Goal: Book appointment/travel/reservation

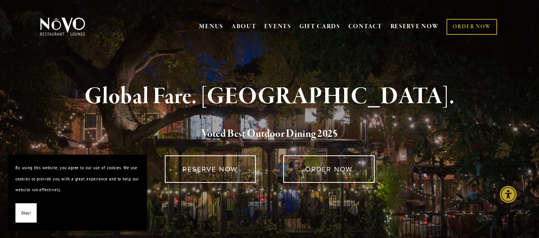
scroll to position [2, 0]
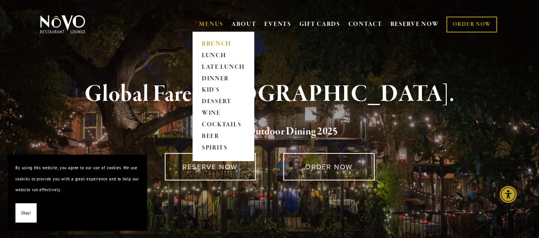
click at [210, 41] on link "BRUNCH" at bounding box center [223, 44] width 48 height 12
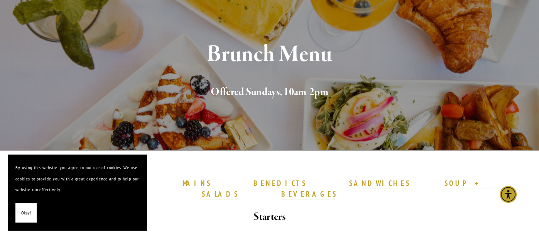
scroll to position [87, 0]
click at [27, 215] on span "Okay!" at bounding box center [26, 212] width 10 height 11
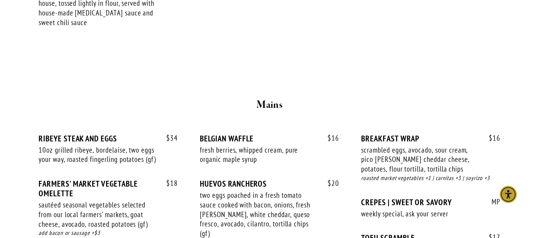
scroll to position [582, 0]
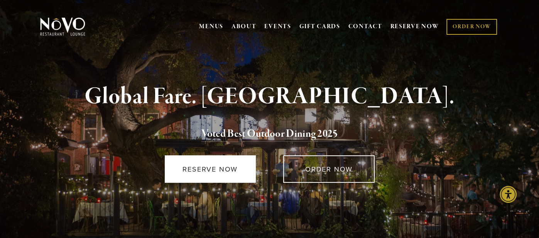
click at [216, 163] on link "RESERVE NOW" at bounding box center [210, 168] width 91 height 27
